Goal: Task Accomplishment & Management: Manage account settings

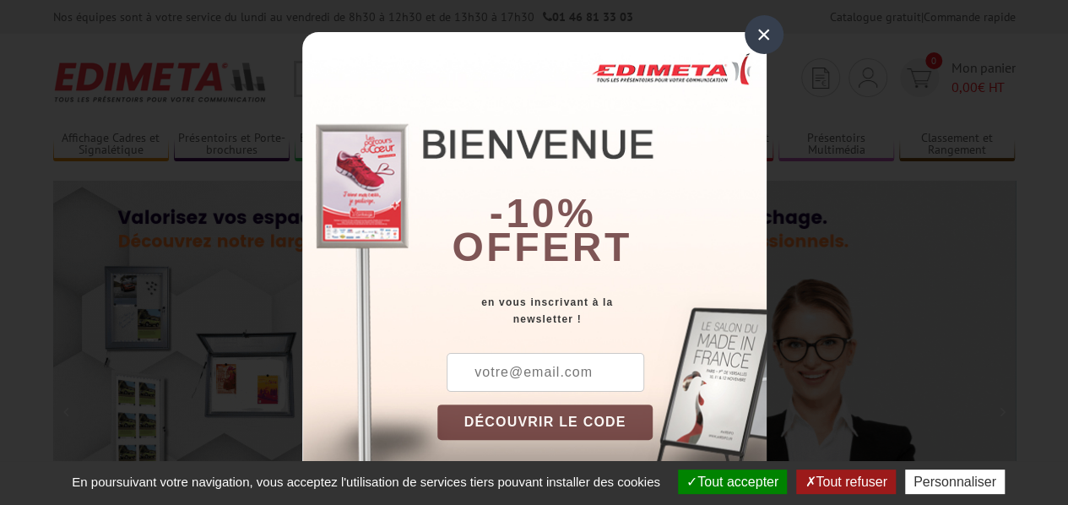
click at [751, 35] on div "×" at bounding box center [764, 34] width 39 height 39
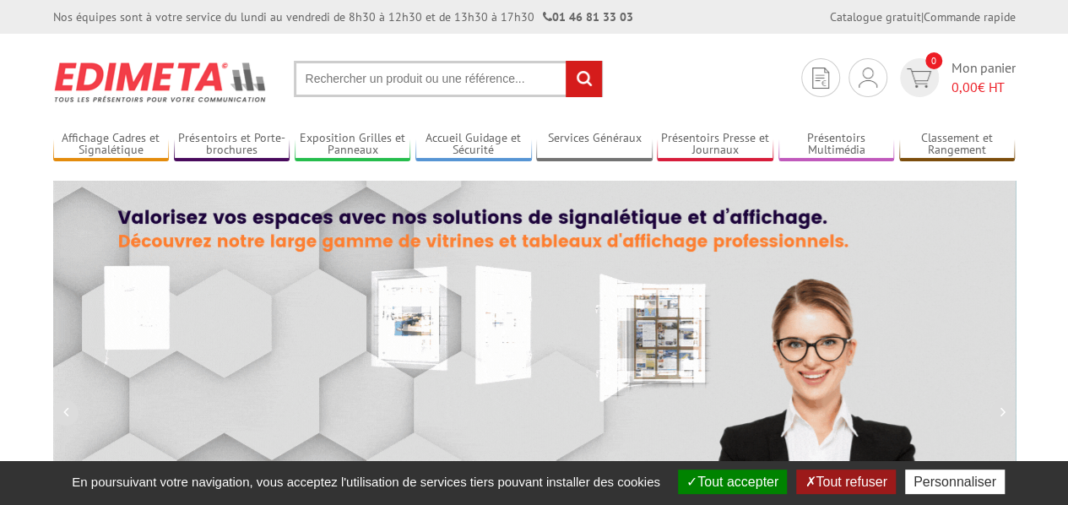
click at [843, 84] on div "Je me connecte Nouveau client ? Inscrivez-vous 0 Mon panier 0,00 € HT" at bounding box center [908, 77] width 223 height 39
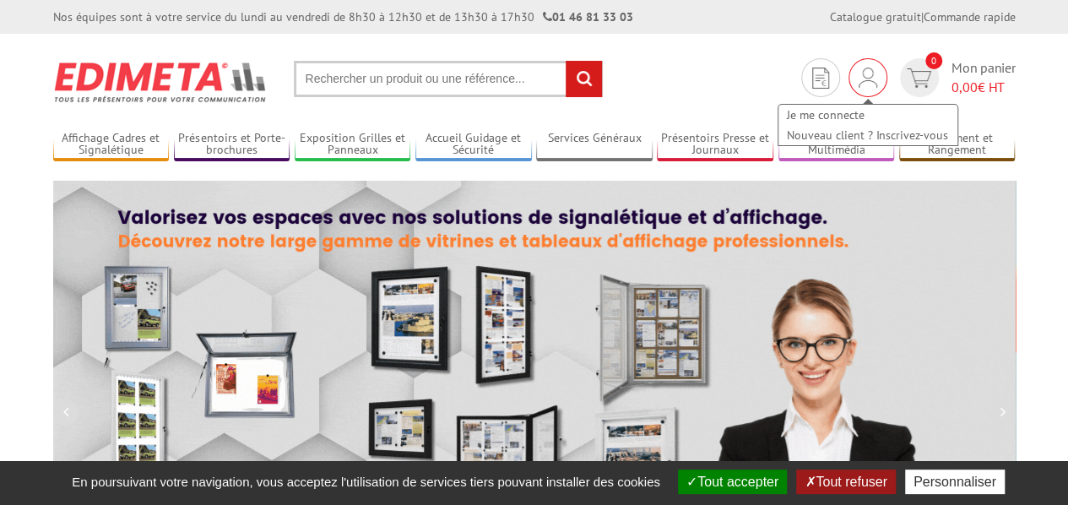
click at [851, 82] on div "Je me connecte Nouveau client ? Inscrivez-vous" at bounding box center [867, 77] width 39 height 39
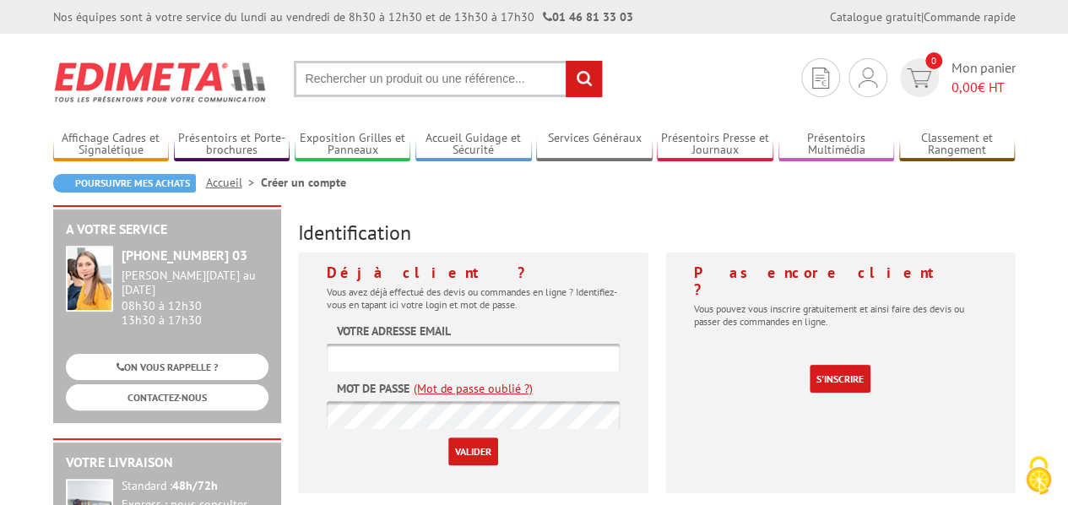
click at [569, 360] on input "text" at bounding box center [473, 358] width 293 height 28
type input "[EMAIL_ADDRESS][DOMAIN_NAME]"
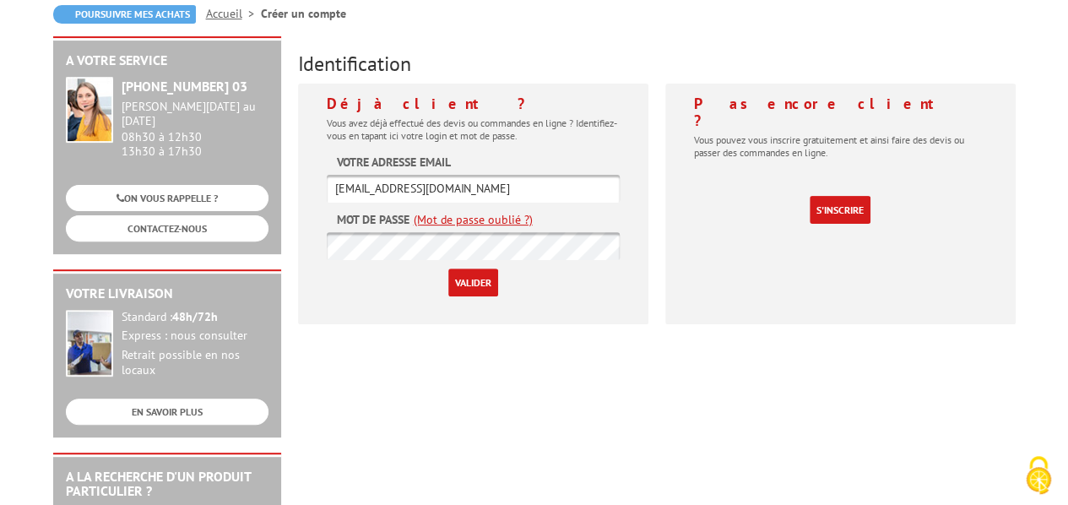
click at [481, 282] on input "Valider" at bounding box center [473, 282] width 50 height 28
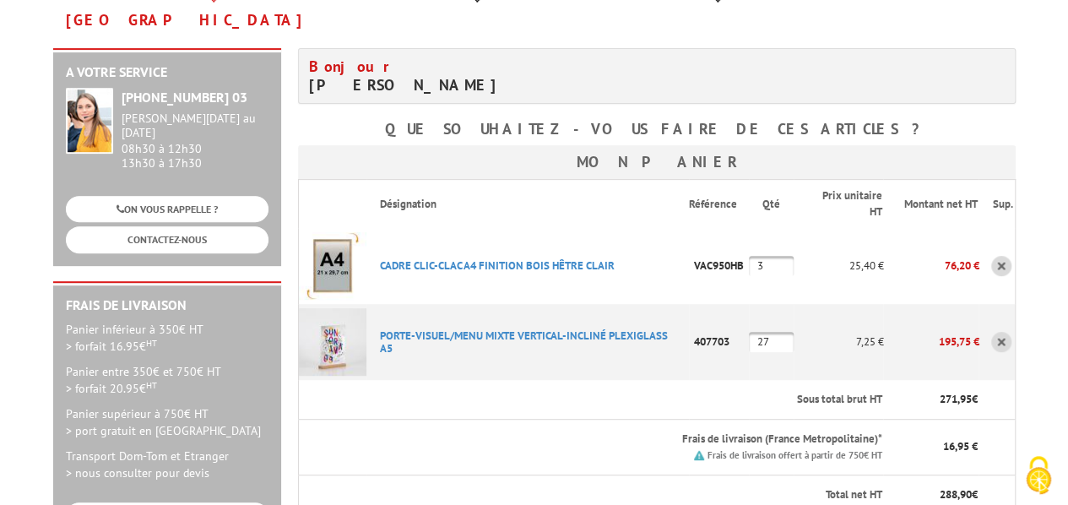
scroll to position [338, 0]
